Goal: Task Accomplishment & Management: Manage account settings

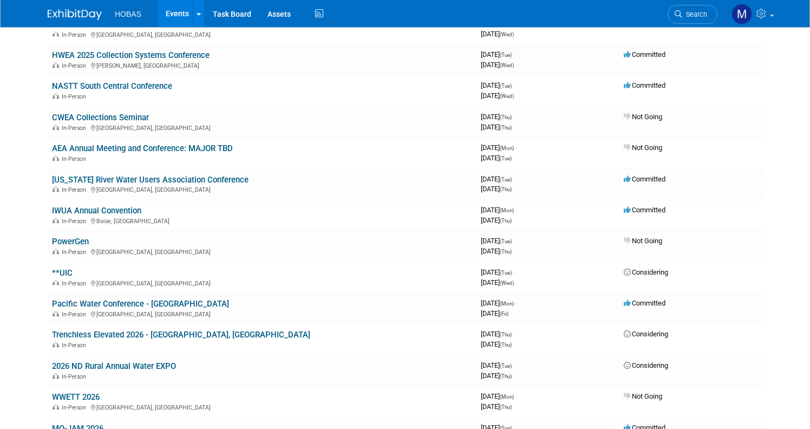
scroll to position [255, 0]
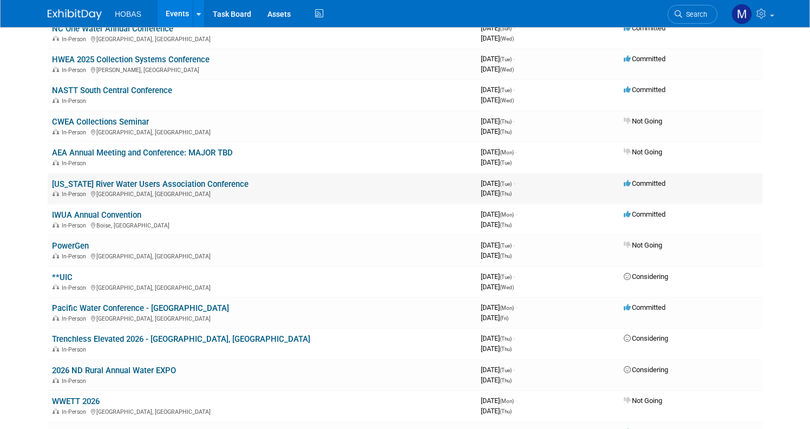
click at [151, 184] on link "[US_STATE] River Water Users Association Conference" at bounding box center [150, 184] width 197 height 10
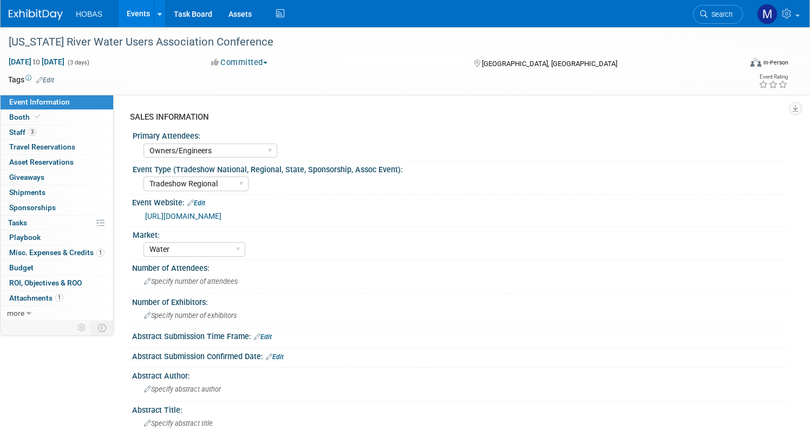
select select "Owners/Engineers"
select select "Tradeshow Regional"
select select "Water"
select select "Exhibiting"
click at [29, 135] on span "3" at bounding box center [32, 132] width 8 height 8
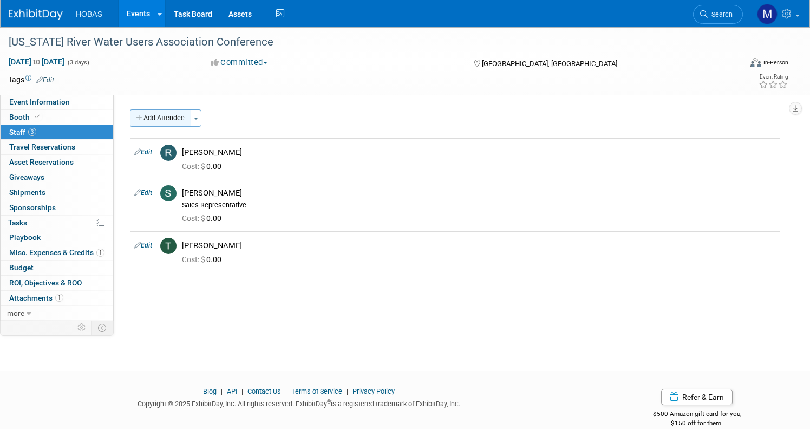
click at [176, 121] on button "Add Attendee" at bounding box center [160, 117] width 61 height 17
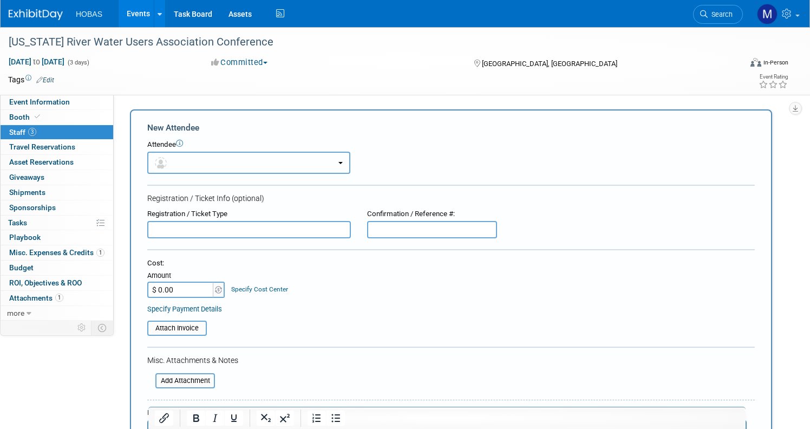
click at [209, 167] on button "button" at bounding box center [248, 163] width 203 height 22
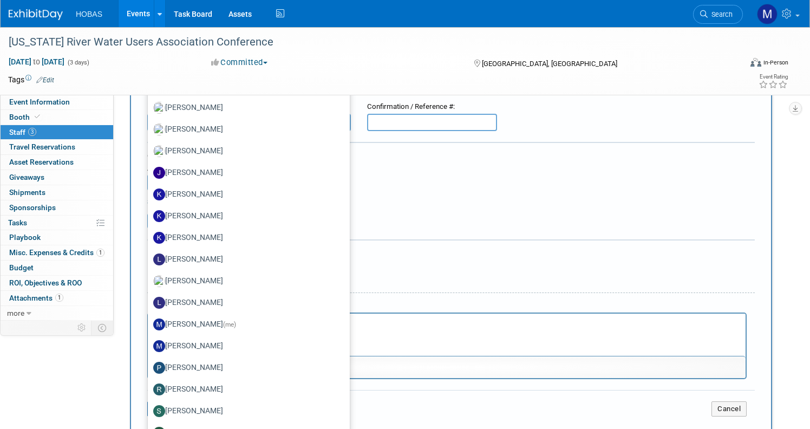
scroll to position [118, 0]
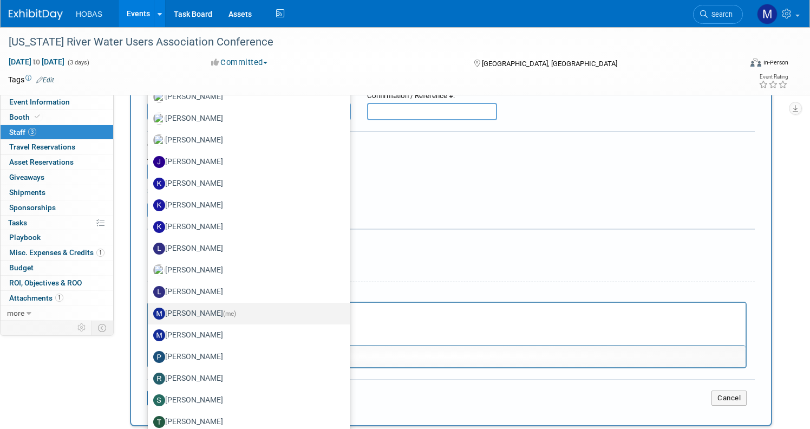
click at [200, 305] on label "[PERSON_NAME] (me)" at bounding box center [246, 313] width 186 height 17
click at [149, 309] on input "[PERSON_NAME] (me)" at bounding box center [145, 312] width 7 height 7
select select "48ea6882-31d5-4f85-8e43-60edfe367408"
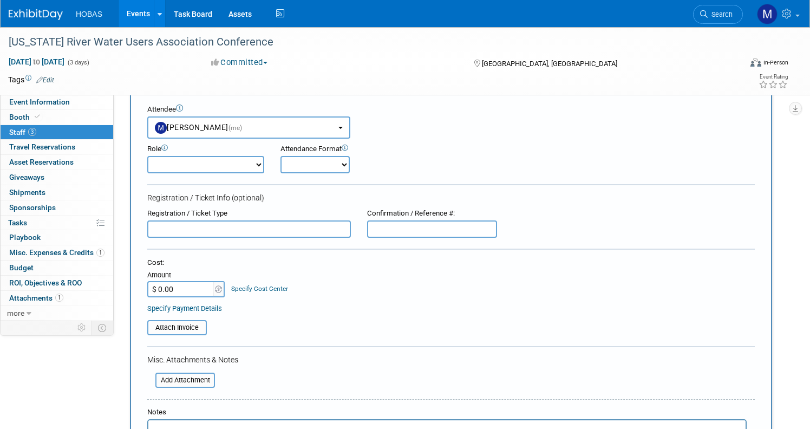
scroll to position [0, 0]
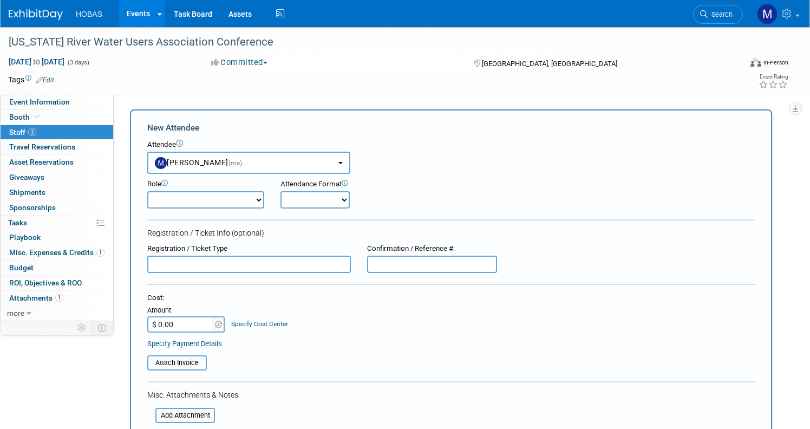
click at [247, 200] on select "Demonstrator Engineer Host Planner Presenter Sales Representative Set-up/Disman…" at bounding box center [205, 199] width 117 height 17
click at [311, 199] on select "Onsite Remote" at bounding box center [314, 199] width 69 height 17
select select "1"
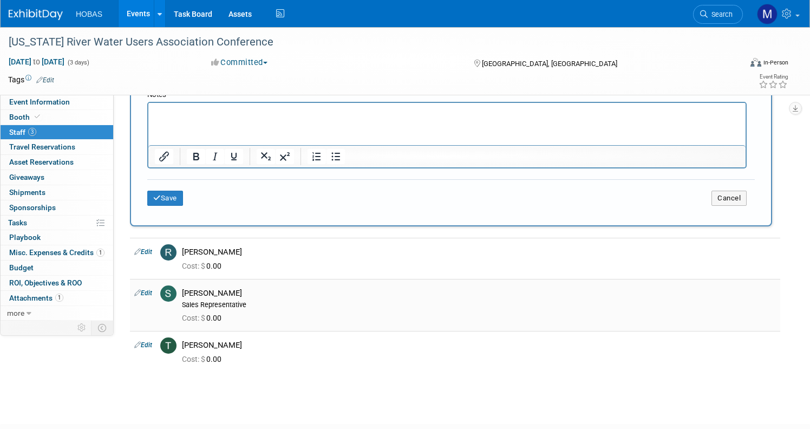
scroll to position [349, 0]
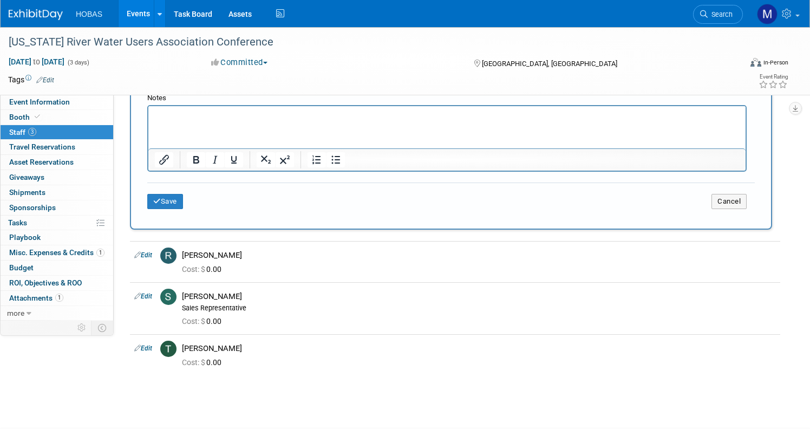
click at [169, 212] on div "Save Cancel" at bounding box center [451, 199] width 608 height 35
click at [167, 206] on button "Save" at bounding box center [165, 201] width 36 height 15
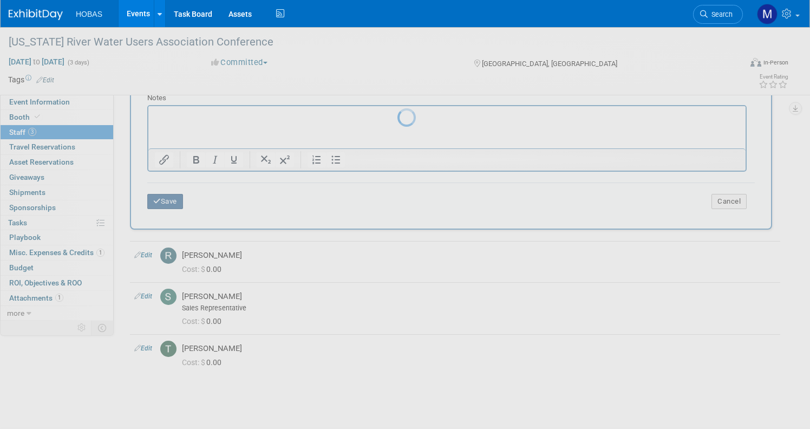
scroll to position [17, 0]
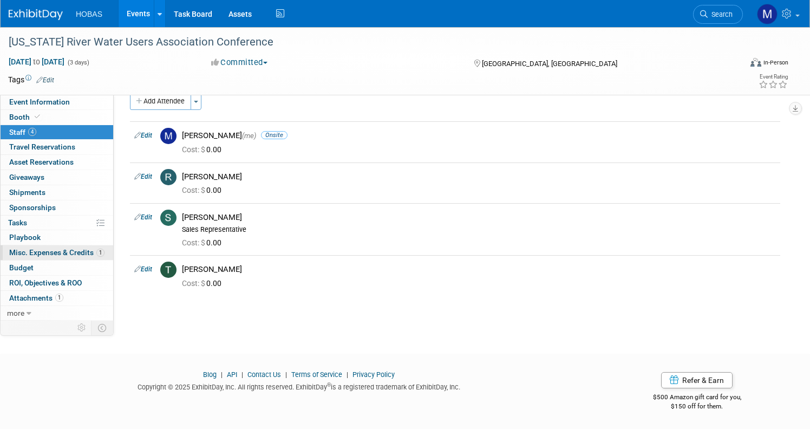
click at [74, 254] on span "Misc. Expenses & Credits 1" at bounding box center [56, 252] width 95 height 9
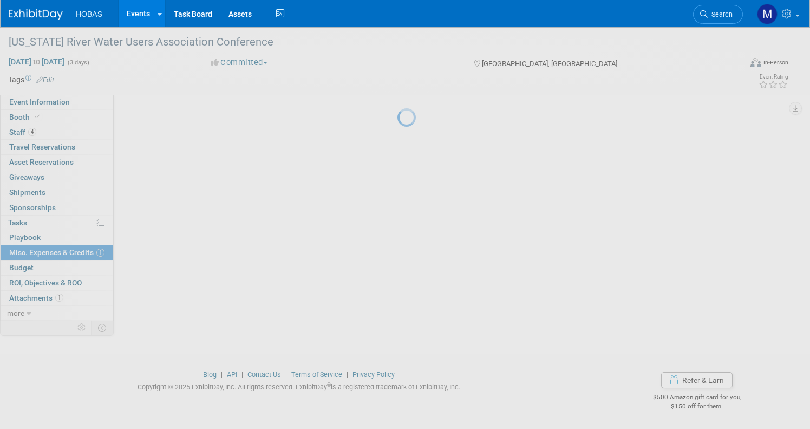
scroll to position [0, 0]
